Goal: Task Accomplishment & Management: Use online tool/utility

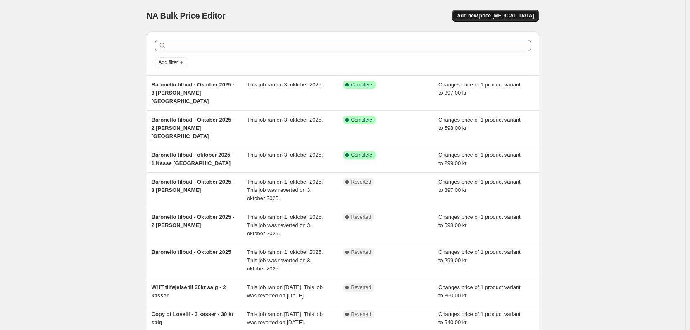
click at [503, 14] on span "Add new price change job" at bounding box center [495, 15] width 77 height 7
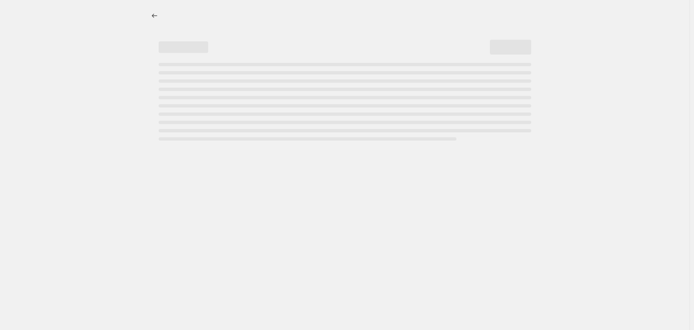
select select "percentage"
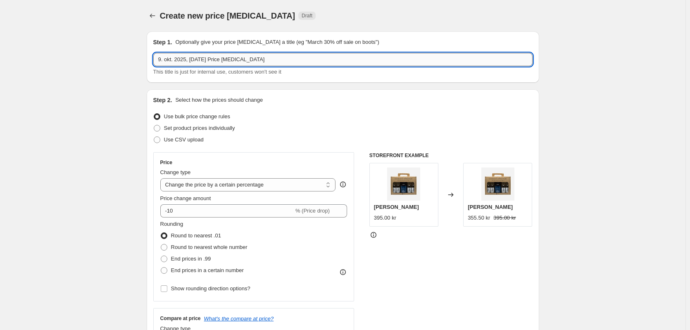
drag, startPoint x: 250, startPoint y: 58, endPoint x: 157, endPoint y: 61, distance: 93.4
click at [157, 61] on input "9. okt. 2025, 12.07.00 Price change job" at bounding box center [342, 59] width 379 height 13
type input "Live salg d. 13/10-25"
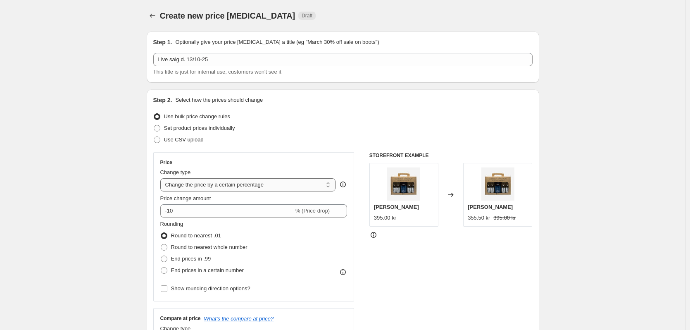
click at [190, 185] on select "Change the price to a certain amount Change the price by a certain amount Chang…" at bounding box center [248, 184] width 176 height 13
select select "to"
click at [162, 178] on select "Change the price to a certain amount Change the price by a certain amount Chang…" at bounding box center [248, 184] width 176 height 13
type input "80.00"
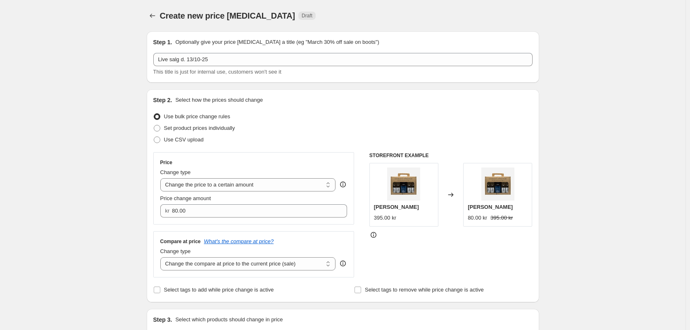
scroll to position [41, 0]
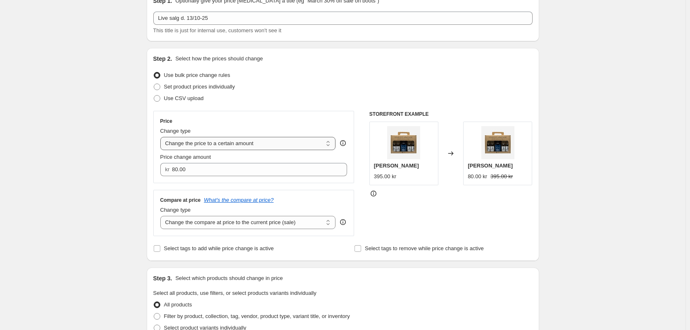
click at [182, 147] on select "Change the price to a certain amount Change the price by a certain amount Chang…" at bounding box center [248, 143] width 176 height 13
click at [82, 197] on div "Create new price change job. This page is ready Create new price change job Dra…" at bounding box center [342, 333] width 685 height 749
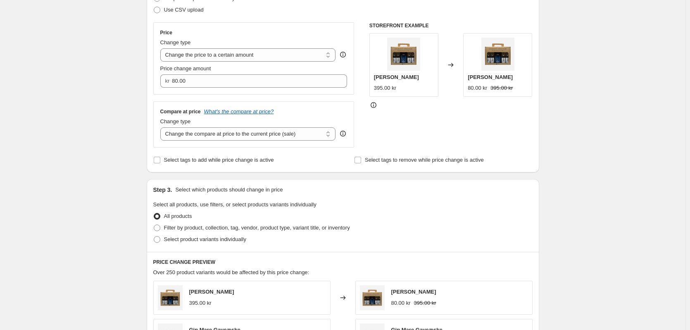
scroll to position [165, 0]
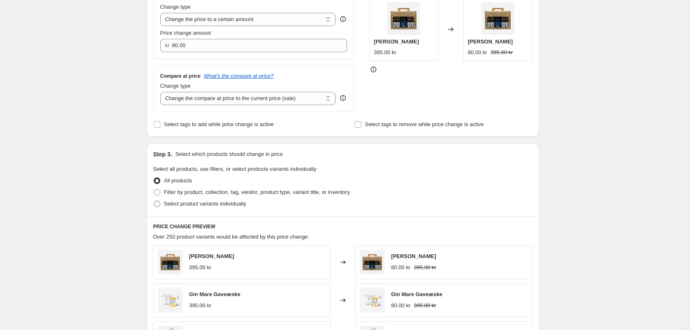
click at [158, 204] on span at bounding box center [157, 203] width 7 height 7
click at [154, 201] on input "Select product variants individually" at bounding box center [154, 200] width 0 height 0
radio input "true"
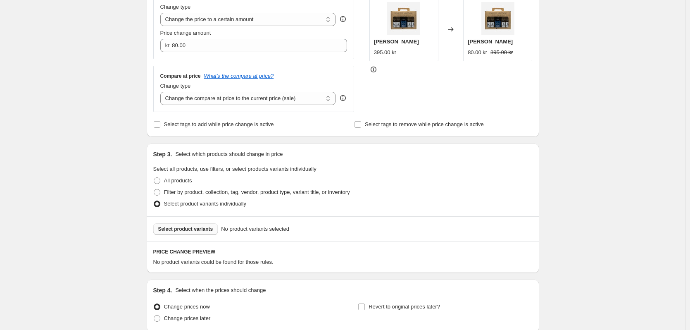
click at [180, 228] on span "Select product variants" at bounding box center [185, 229] width 55 height 7
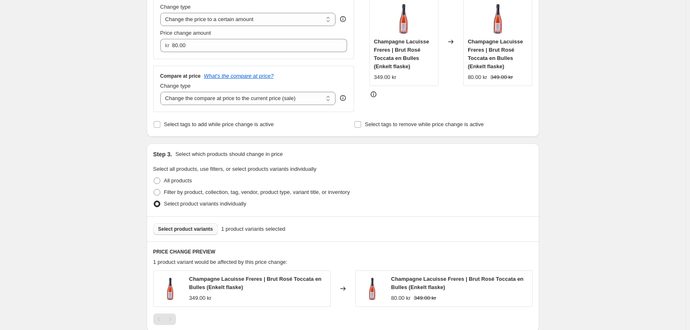
click at [181, 232] on span "Select product variants" at bounding box center [185, 229] width 55 height 7
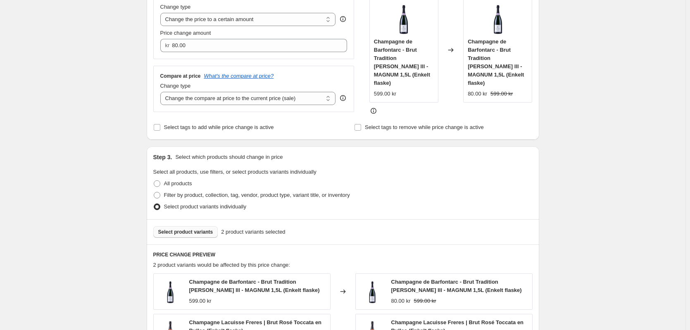
click at [177, 226] on button "Select product variants" at bounding box center [185, 232] width 65 height 12
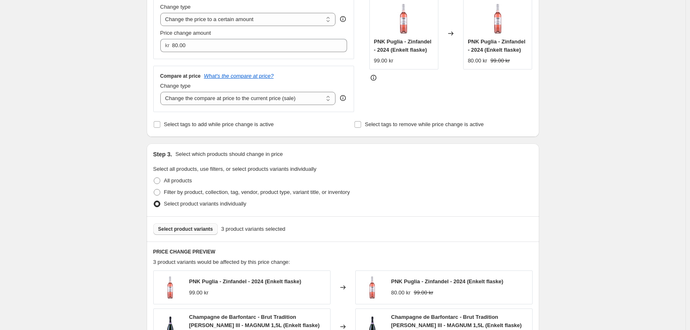
click at [187, 227] on span "Select product variants" at bounding box center [185, 229] width 55 height 7
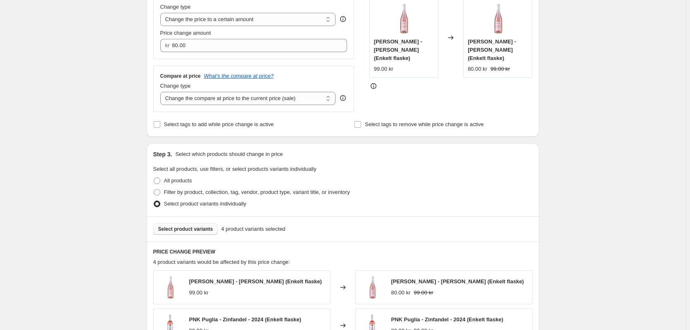
click at [173, 231] on span "Select product variants" at bounding box center [185, 229] width 55 height 7
click at [183, 231] on span "Select product variants" at bounding box center [185, 229] width 55 height 7
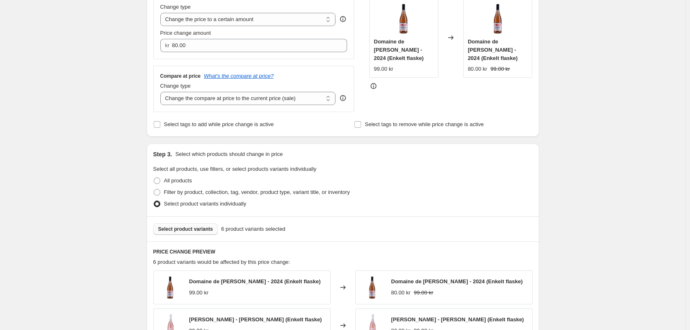
click at [186, 226] on span "Select product variants" at bounding box center [185, 229] width 55 height 7
click at [203, 225] on button "Select product variants" at bounding box center [185, 229] width 65 height 12
click at [201, 231] on span "Select product variants" at bounding box center [185, 229] width 55 height 7
click at [190, 232] on span "Select product variants" at bounding box center [185, 229] width 55 height 7
click at [238, 97] on select "Change the compare at price to the current price (sale) Change the compare at p…" at bounding box center [248, 98] width 176 height 13
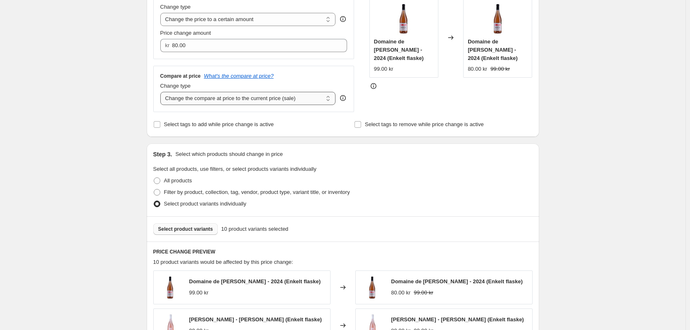
click at [238, 97] on select "Change the compare at price to the current price (sale) Change the compare at p…" at bounding box center [248, 98] width 176 height 13
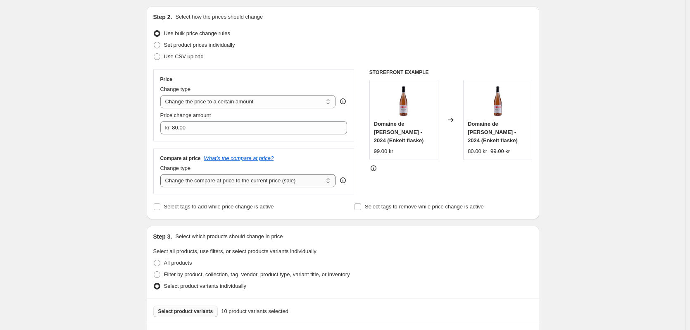
scroll to position [83, 0]
click at [226, 102] on select "Change the price to a certain amount Change the price by a certain amount Chang…" at bounding box center [248, 101] width 176 height 13
select select "pc"
type input "50"
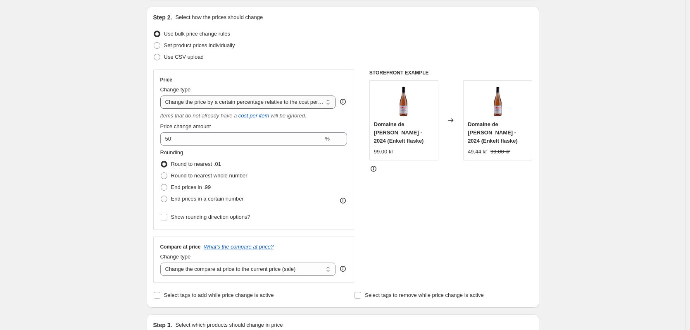
click at [310, 103] on select "Change the price to a certain amount Change the price by a certain amount Chang…" at bounding box center [248, 101] width 176 height 13
select select "to"
click at [162, 95] on select "Change the price to a certain amount Change the price by a certain amount Chang…" at bounding box center [248, 101] width 176 height 13
type input "80.00"
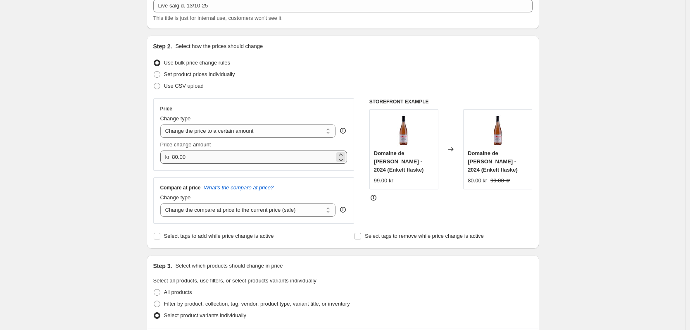
scroll to position [41, 0]
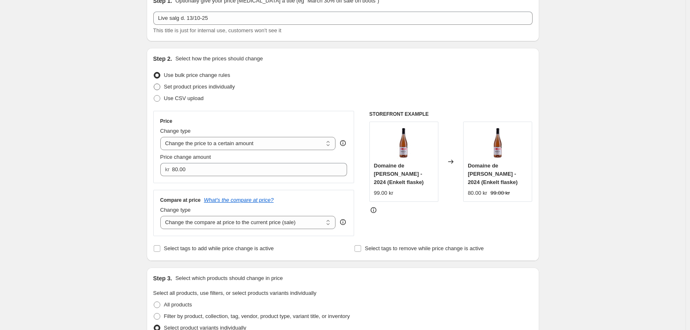
click at [177, 86] on span "Set product prices individually" at bounding box center [199, 86] width 71 height 6
click at [154, 84] on input "Set product prices individually" at bounding box center [154, 83] width 0 height 0
radio input "true"
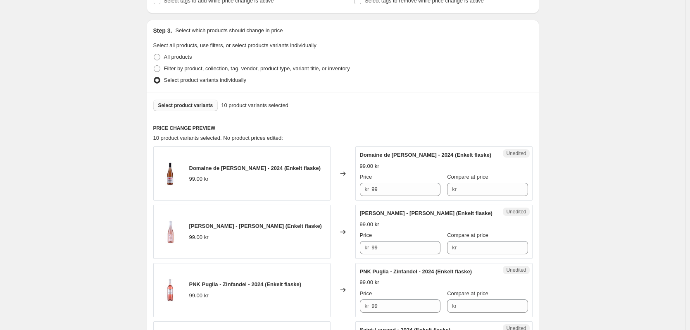
scroll to position [165, 0]
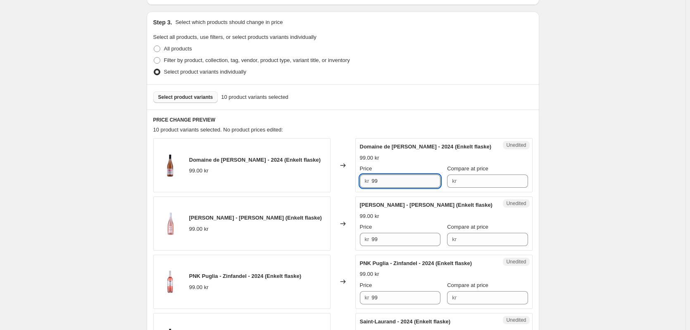
drag, startPoint x: 384, startPoint y: 181, endPoint x: 375, endPoint y: 181, distance: 9.5
click at [375, 181] on input "99" at bounding box center [405, 180] width 69 height 13
click at [462, 179] on input "Compare at price" at bounding box center [493, 180] width 69 height 13
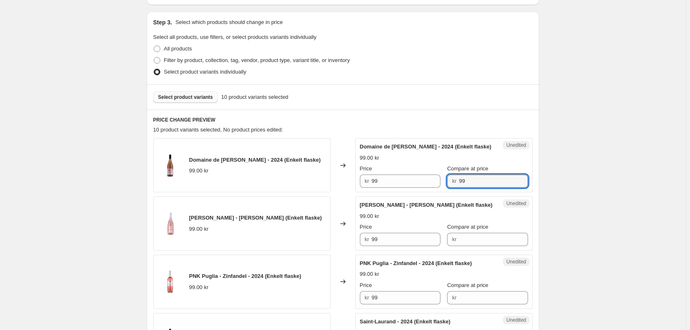
type input "99"
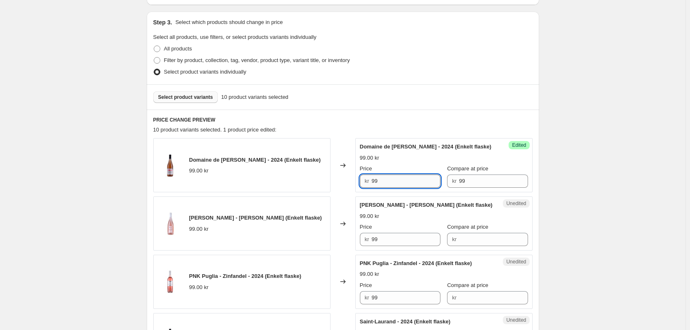
click at [392, 181] on input "99" at bounding box center [405, 180] width 69 height 13
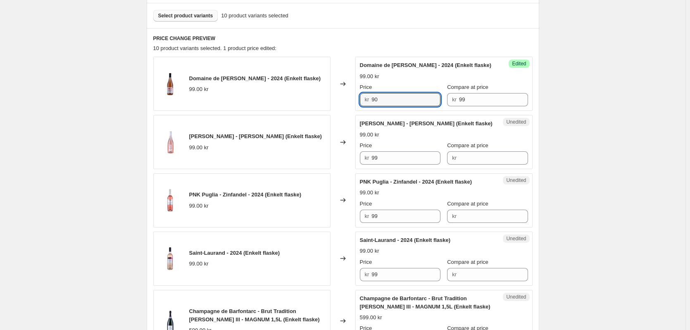
scroll to position [248, 0]
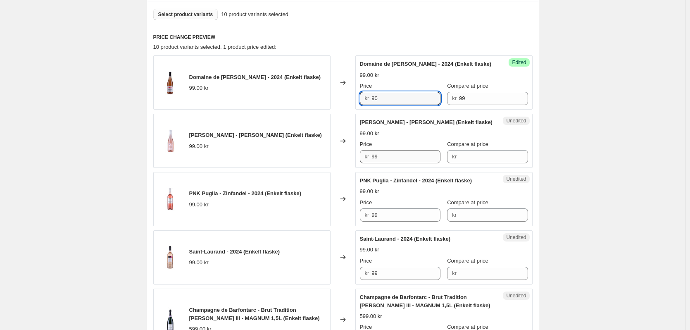
type input "90"
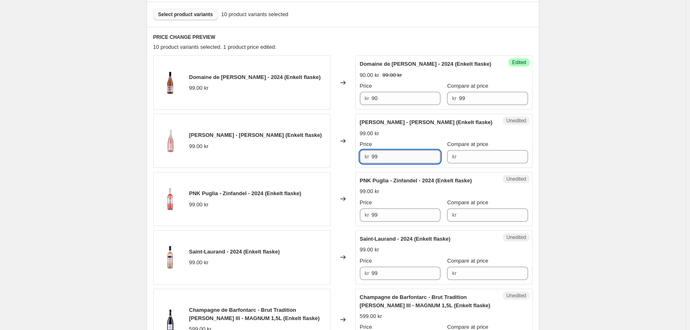
click at [389, 157] on input "99" at bounding box center [405, 156] width 69 height 13
type input "9"
type input "99"
click at [459, 157] on input "Compare at price" at bounding box center [493, 156] width 69 height 13
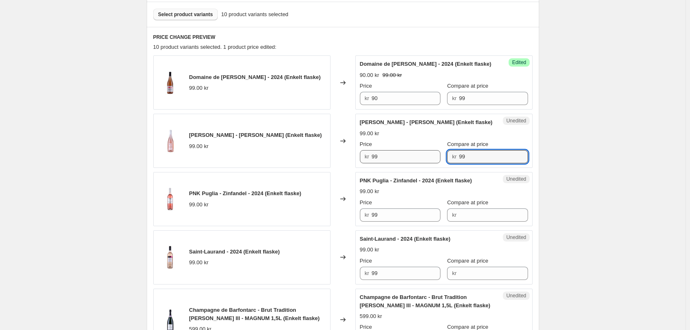
type input "99"
click at [404, 159] on input "99" at bounding box center [405, 156] width 69 height 13
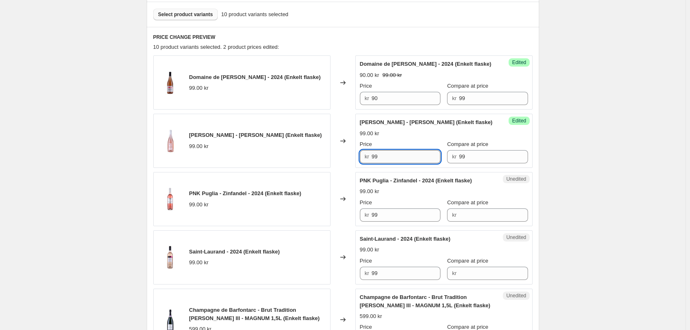
drag, startPoint x: 380, startPoint y: 158, endPoint x: 373, endPoint y: 155, distance: 7.4
click at [373, 155] on input "99" at bounding box center [405, 156] width 69 height 13
paste input "75"
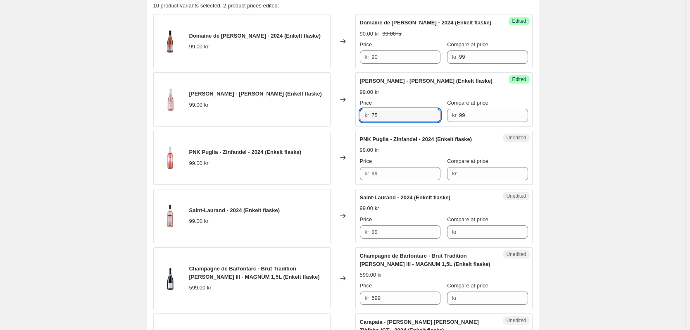
type input "75"
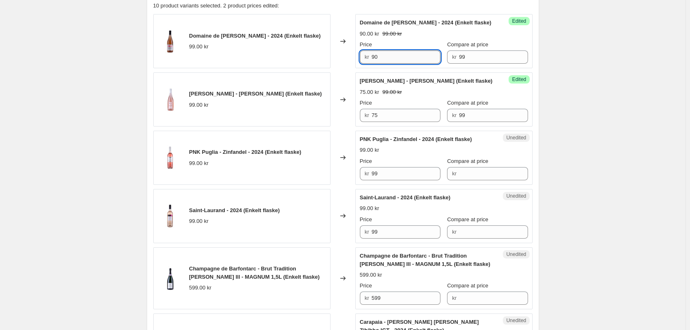
drag, startPoint x: 395, startPoint y: 61, endPoint x: 373, endPoint y: 58, distance: 21.7
click at [373, 58] on input "90" at bounding box center [405, 56] width 69 height 13
paste input "6"
type input "60"
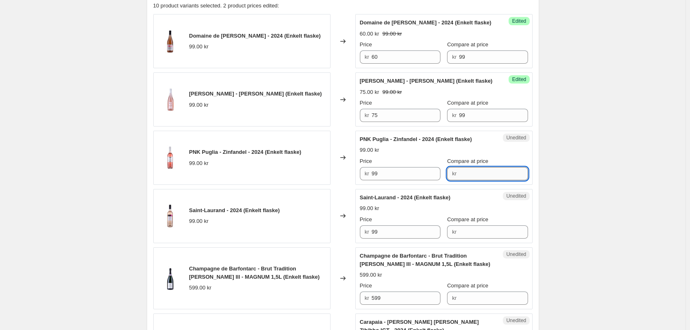
click at [461, 174] on input "Compare at price" at bounding box center [493, 173] width 69 height 13
type input "99"
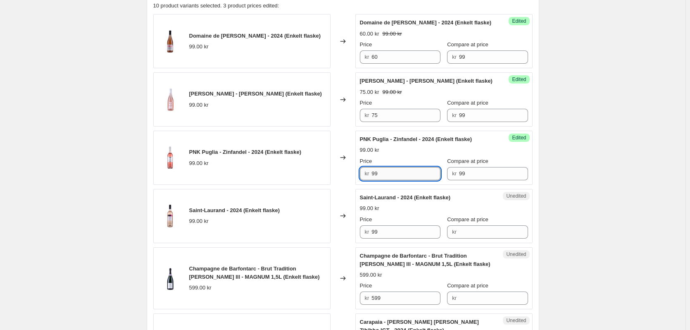
click at [399, 172] on input "99" at bounding box center [405, 173] width 69 height 13
type input "9"
type input "30"
click at [406, 241] on div "Unedited Saint-Laurand - 2024 (Enkelt flaske) 99.00 kr Price kr 99 Compare at p…" at bounding box center [443, 216] width 177 height 54
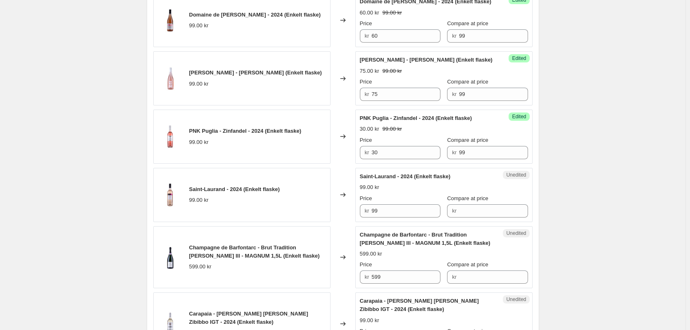
scroll to position [330, 0]
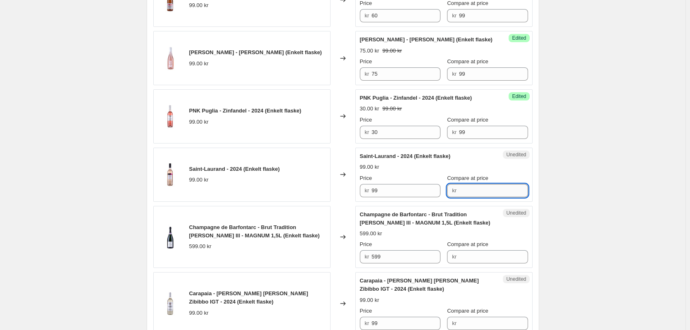
click at [473, 194] on input "Compare at price" at bounding box center [493, 190] width 69 height 13
type input "99"
click at [385, 188] on input "99" at bounding box center [405, 190] width 69 height 13
type input "9"
paste input "45"
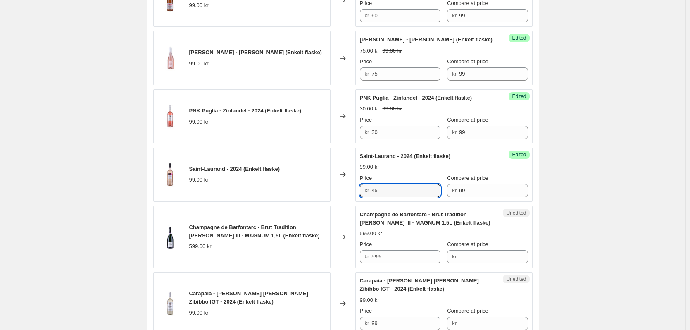
type input "45"
click at [433, 204] on div "Domaine de Miselle Rosé - 2024 (Enkelt flaske) 99.00 kr Changed to Success Edit…" at bounding box center [342, 282] width 379 height 619
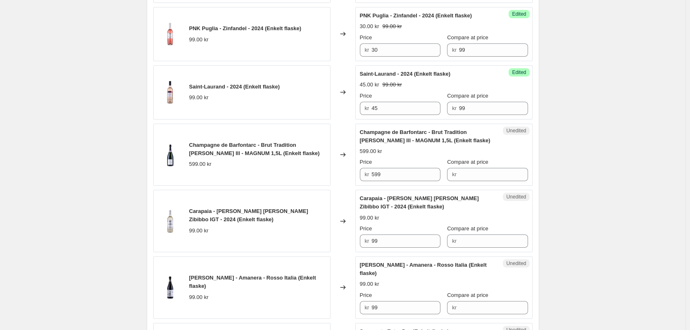
scroll to position [413, 0]
click at [479, 169] on input "Compare at price" at bounding box center [493, 173] width 69 height 13
type input "599"
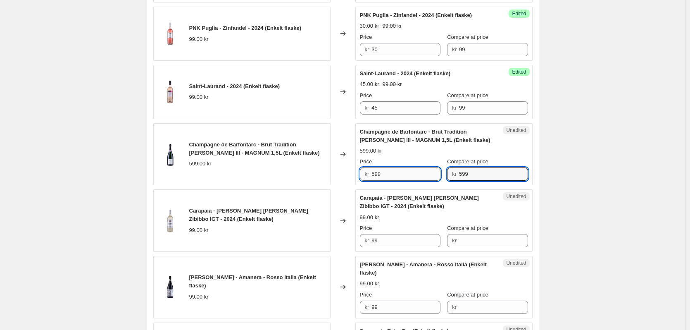
click at [379, 174] on input "599" at bounding box center [405, 173] width 69 height 13
paste input "450"
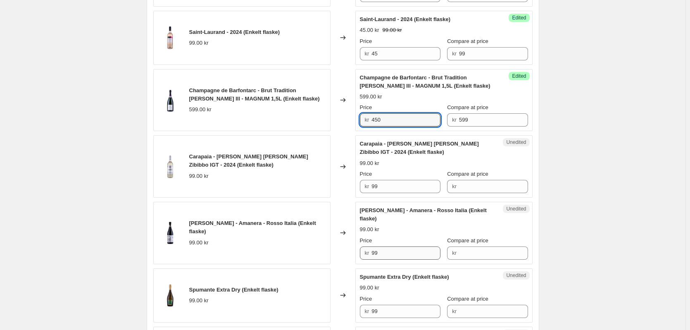
scroll to position [496, 0]
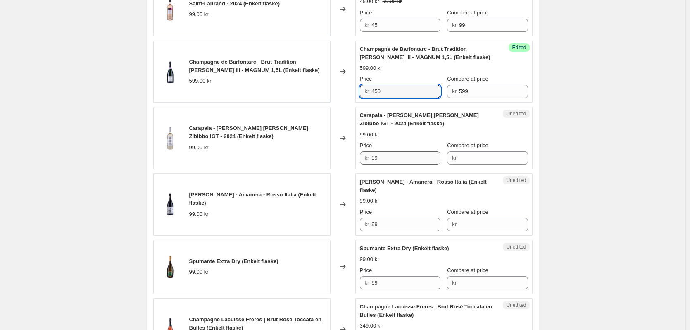
type input "450"
click at [391, 159] on input "99" at bounding box center [405, 157] width 69 height 13
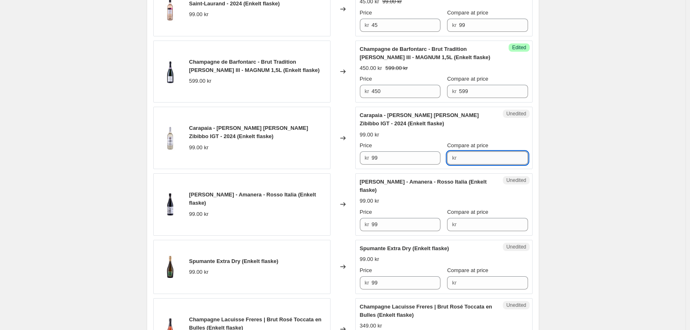
click at [479, 160] on input "Compare at price" at bounding box center [493, 157] width 69 height 13
type input "99"
click at [377, 157] on input "99" at bounding box center [405, 157] width 69 height 13
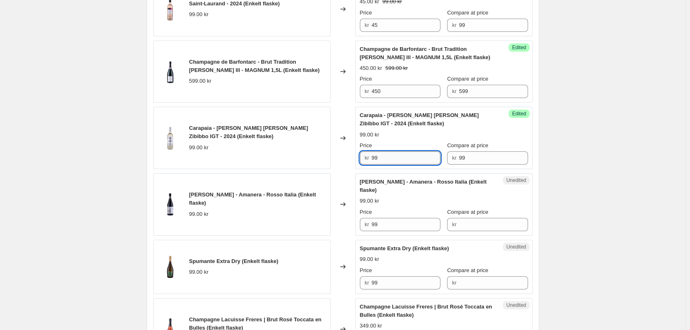
click at [377, 157] on input "99" at bounding box center [405, 157] width 69 height 13
paste input "40"
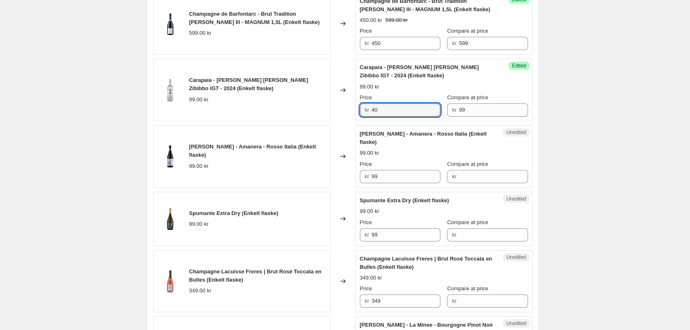
scroll to position [578, 0]
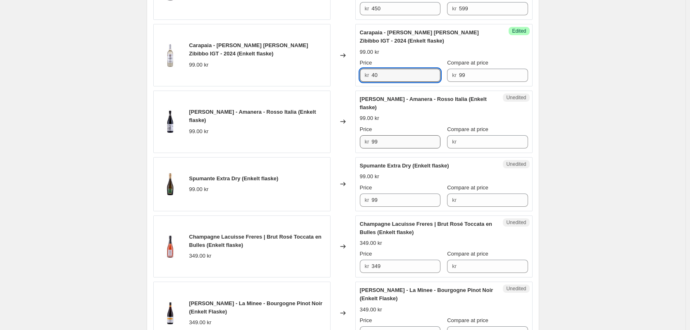
type input "40"
click at [399, 141] on input "99" at bounding box center [405, 141] width 69 height 13
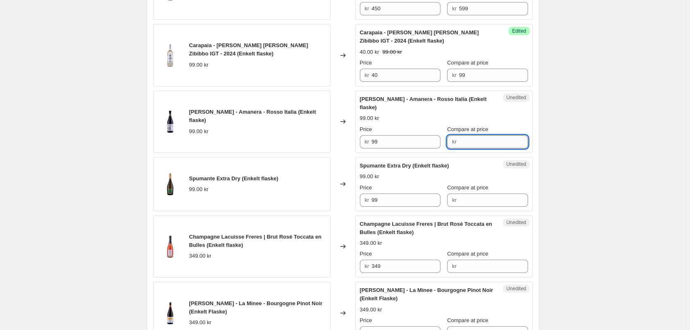
click at [474, 138] on input "Compare at price" at bounding box center [493, 141] width 69 height 13
type input "99"
click at [398, 143] on input "99" at bounding box center [405, 141] width 69 height 13
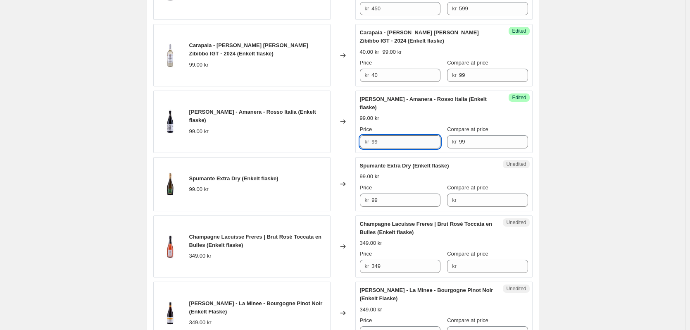
type input "9"
type input "40"
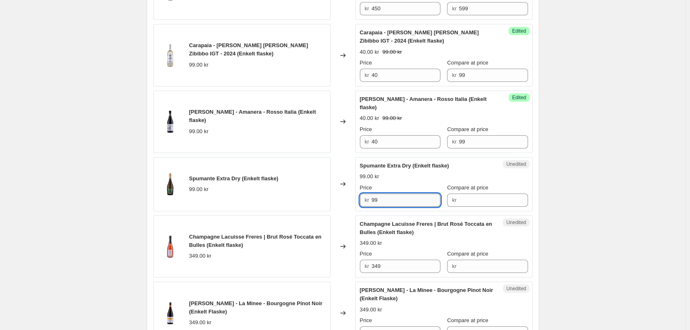
click at [406, 200] on input "99" at bounding box center [405, 199] width 69 height 13
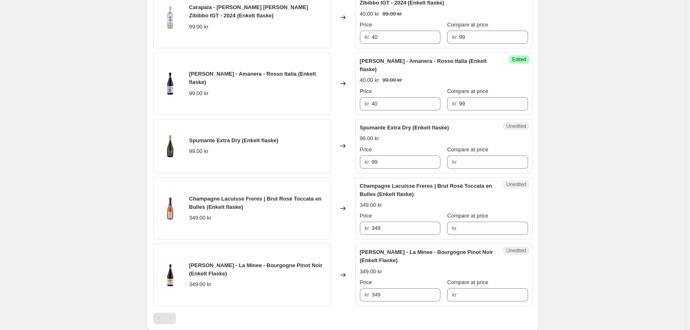
scroll to position [620, 0]
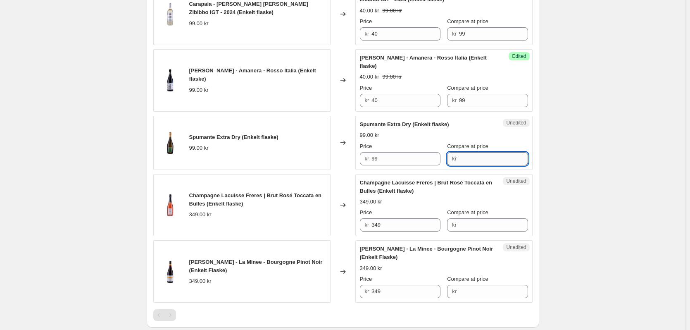
click at [463, 160] on input "Compare at price" at bounding box center [493, 158] width 69 height 13
type input "99"
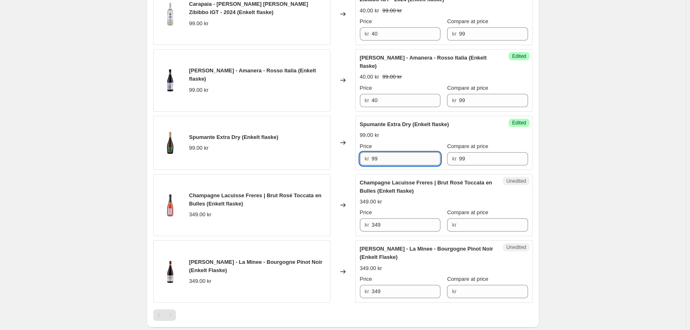
click at [379, 159] on input "99" at bounding box center [405, 158] width 69 height 13
paste input "40"
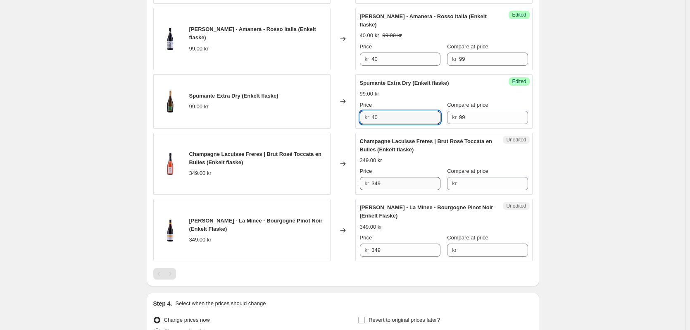
type input "40"
click at [383, 182] on input "349" at bounding box center [405, 183] width 69 height 13
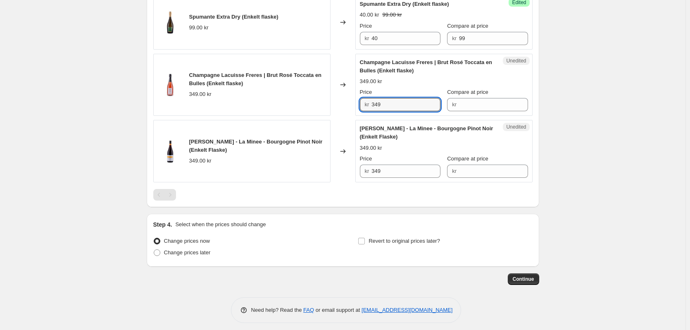
scroll to position [745, 0]
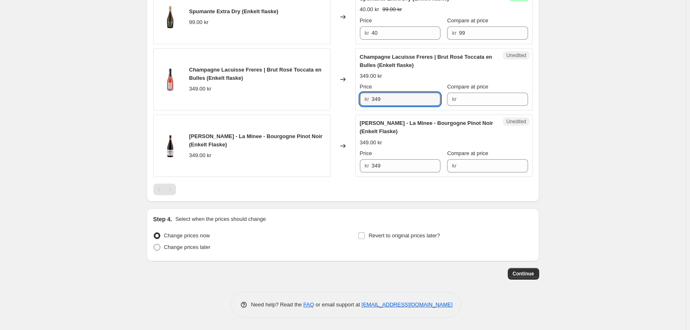
click at [159, 249] on span at bounding box center [157, 247] width 7 height 7
click at [154, 244] on input "Change prices later" at bounding box center [154, 244] width 0 height 0
radio input "true"
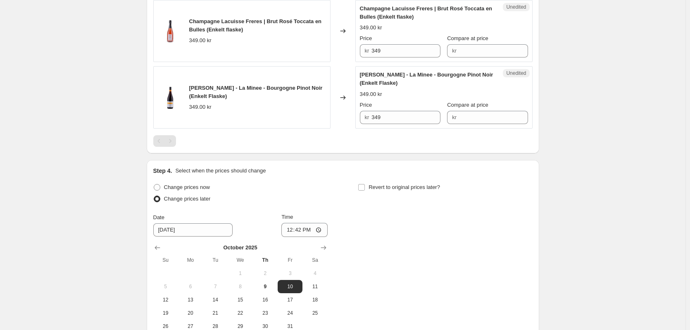
scroll to position [828, 0]
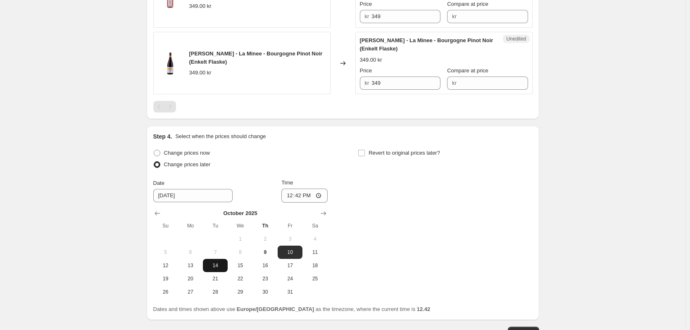
click at [212, 266] on span "14" at bounding box center [215, 265] width 18 height 7
type input "10/14/2025"
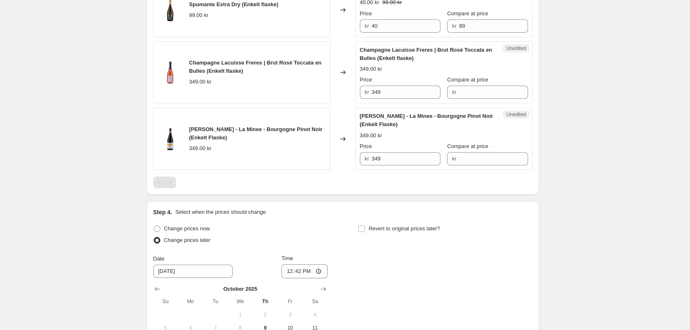
scroll to position [704, 0]
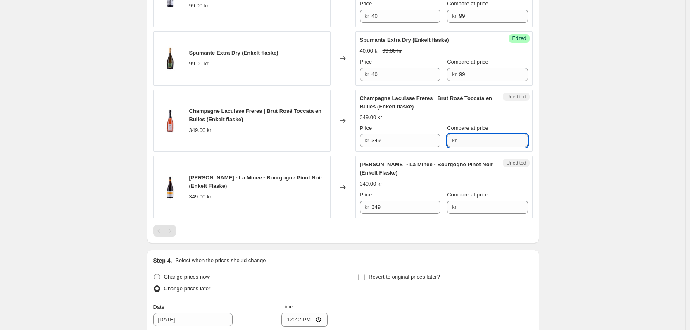
click at [482, 136] on input "Compare at price" at bounding box center [493, 140] width 69 height 13
type input "349"
click at [377, 140] on input "349" at bounding box center [405, 140] width 69 height 13
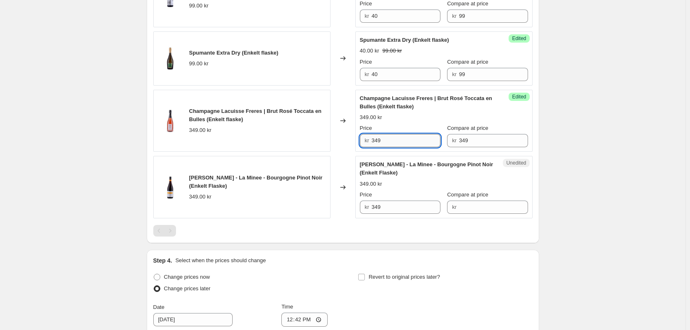
click at [377, 140] on input "349" at bounding box center [405, 140] width 69 height 13
paste input "275"
type input "275"
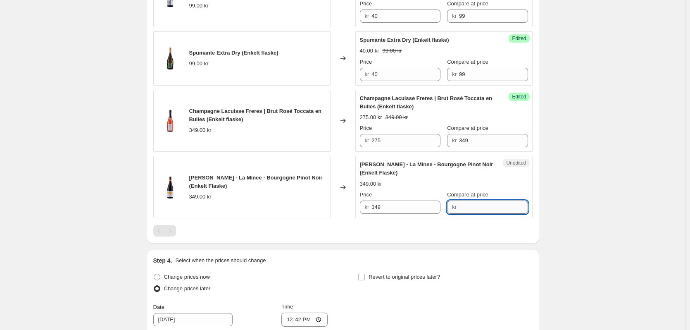
click at [473, 208] on input "Compare at price" at bounding box center [493, 206] width 69 height 13
type input "349"
click at [379, 204] on input "349" at bounding box center [405, 206] width 69 height 13
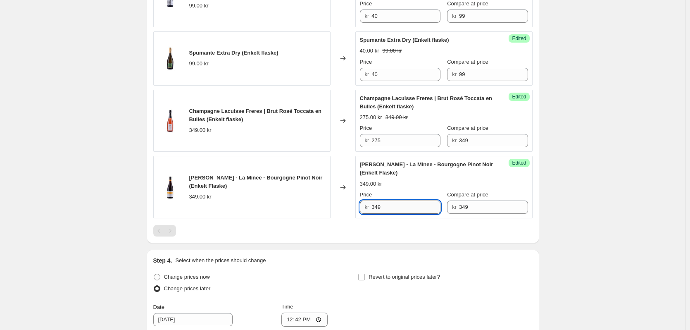
click at [379, 204] on input "349" at bounding box center [405, 206] width 69 height 13
paste input "90"
type input "90"
click at [459, 182] on div "349.00 kr" at bounding box center [444, 184] width 168 height 8
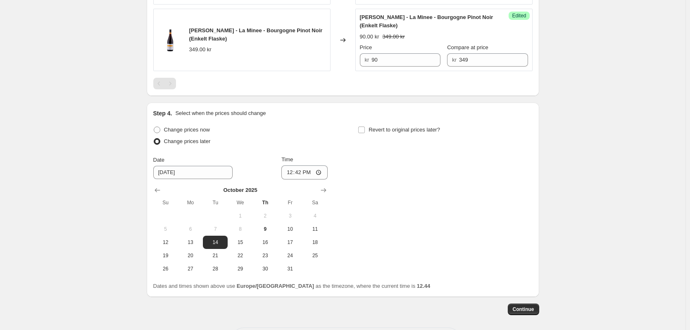
scroll to position [886, 0]
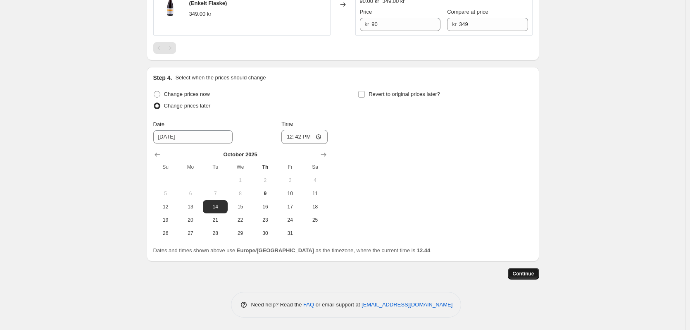
click at [528, 273] on span "Continue" at bounding box center [523, 273] width 21 height 7
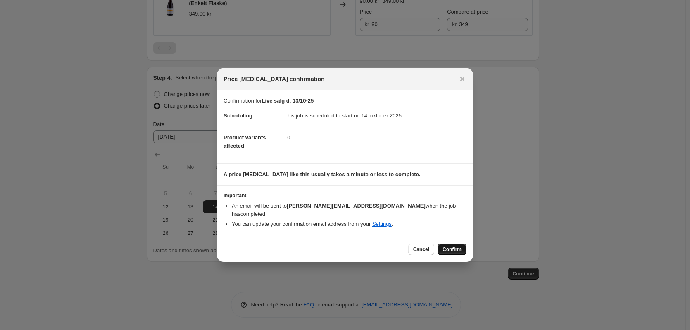
click at [457, 246] on span "Confirm" at bounding box center [451, 249] width 19 height 7
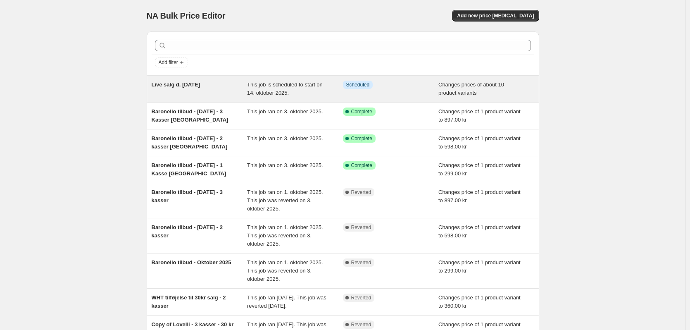
click at [180, 85] on span "Live salg d. 13/10-25" at bounding box center [176, 84] width 49 height 6
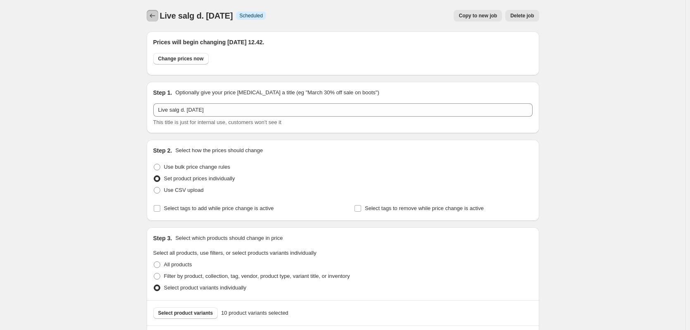
click at [157, 15] on icon "Price change jobs" at bounding box center [152, 16] width 8 height 8
